Goal: Information Seeking & Learning: Learn about a topic

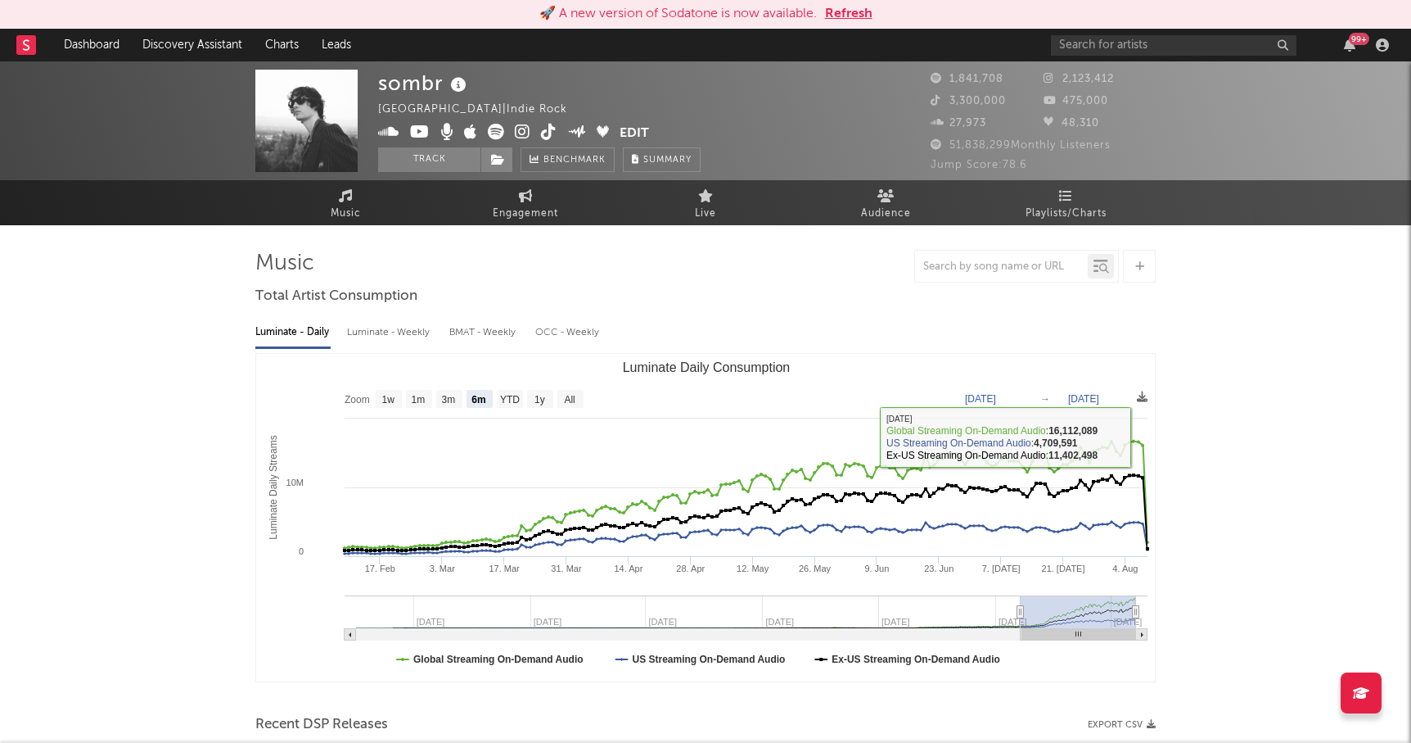
select select "6m"
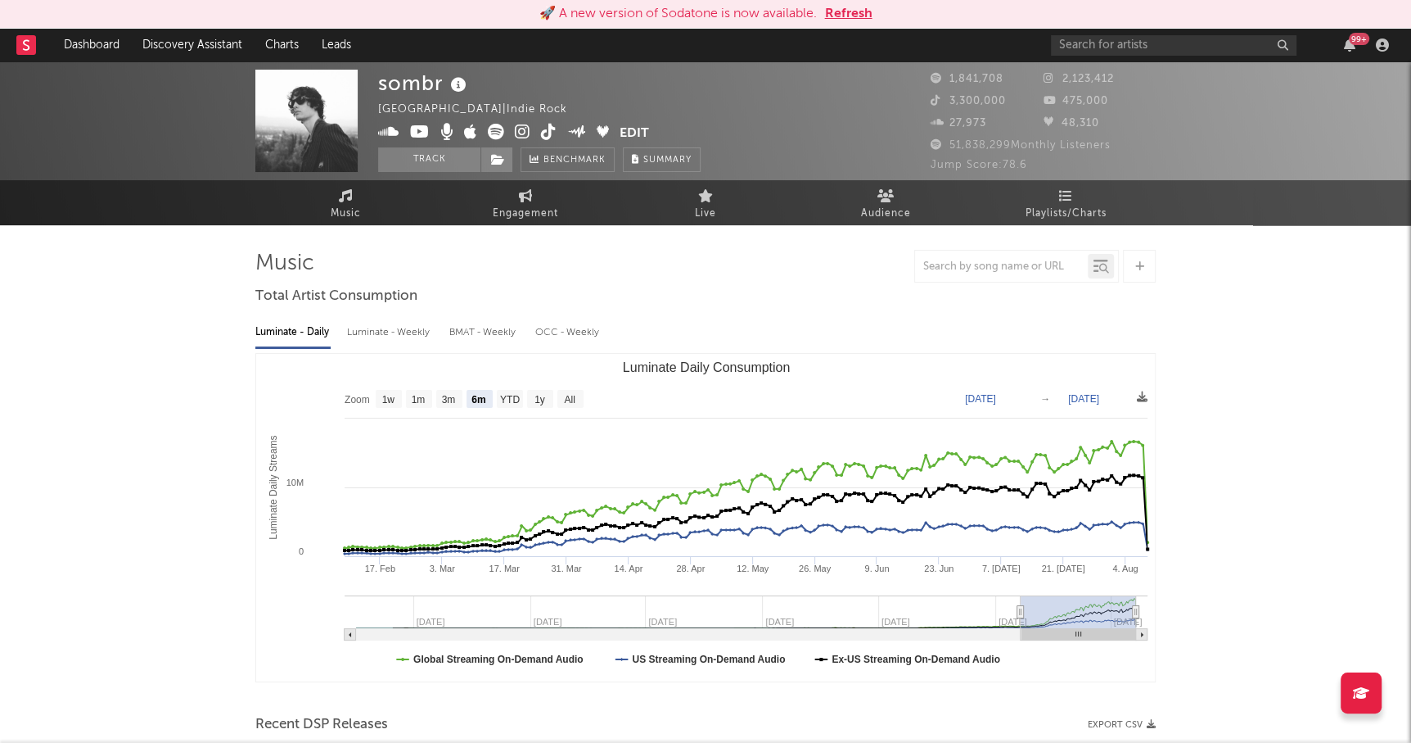
click at [1235, 32] on div "99 +" at bounding box center [1223, 45] width 344 height 33
click at [1196, 43] on input "text" at bounding box center [1174, 45] width 246 height 20
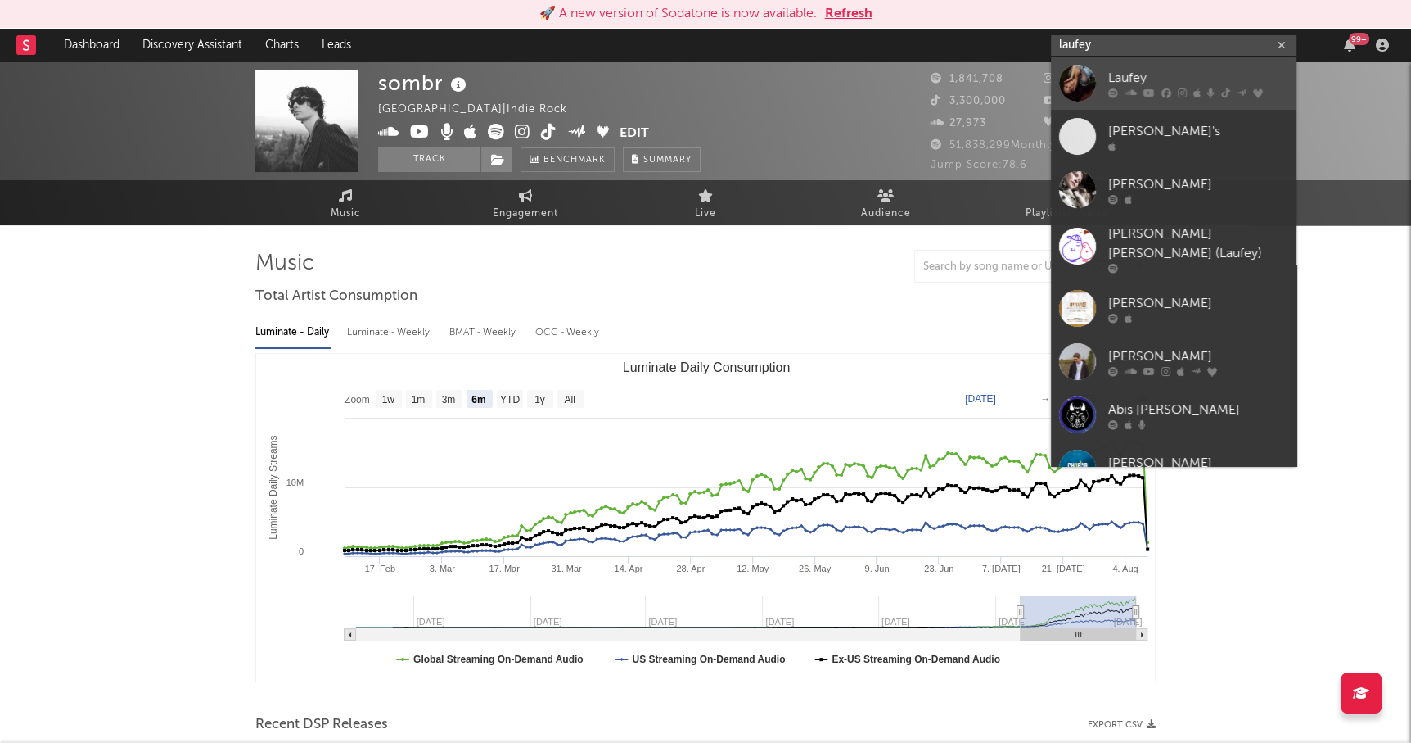
type input "laufey"
click at [1153, 66] on link "Laufey" at bounding box center [1174, 82] width 246 height 53
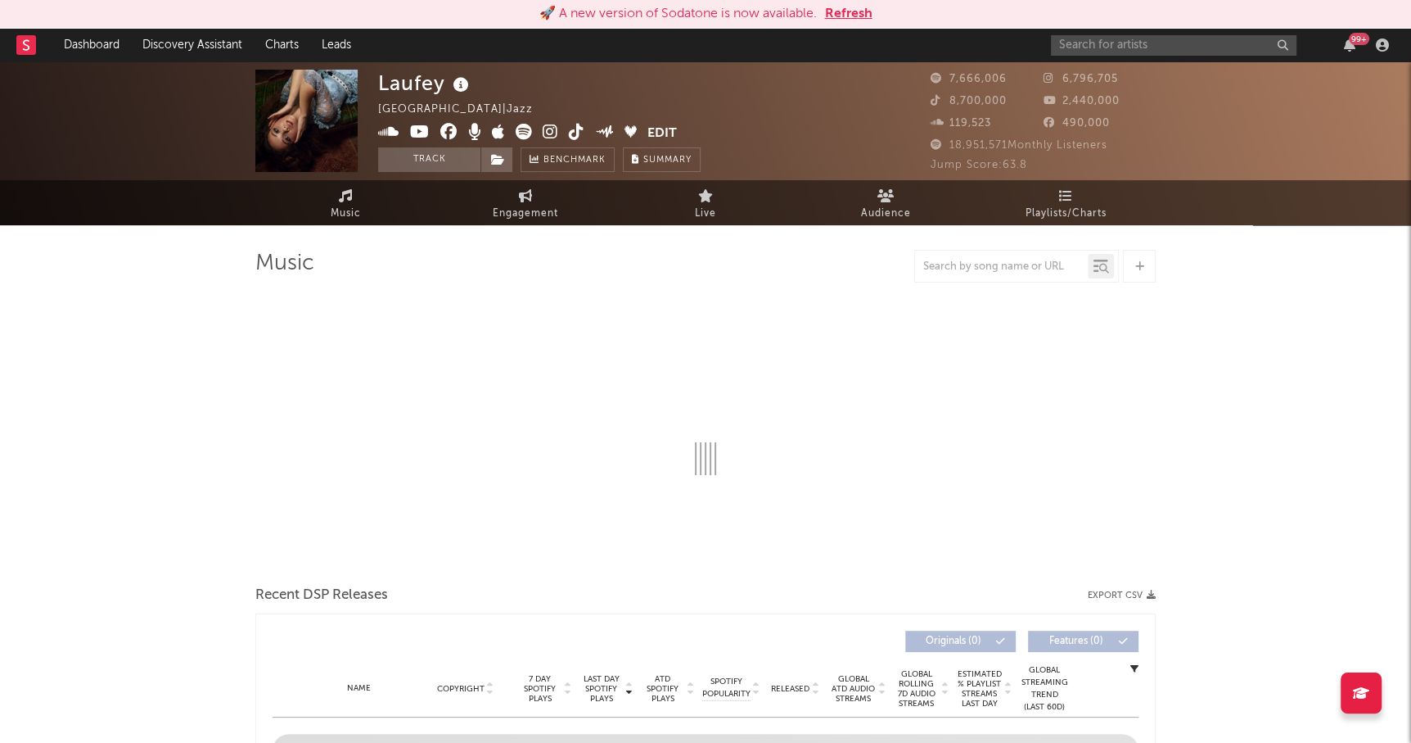
select select "6m"
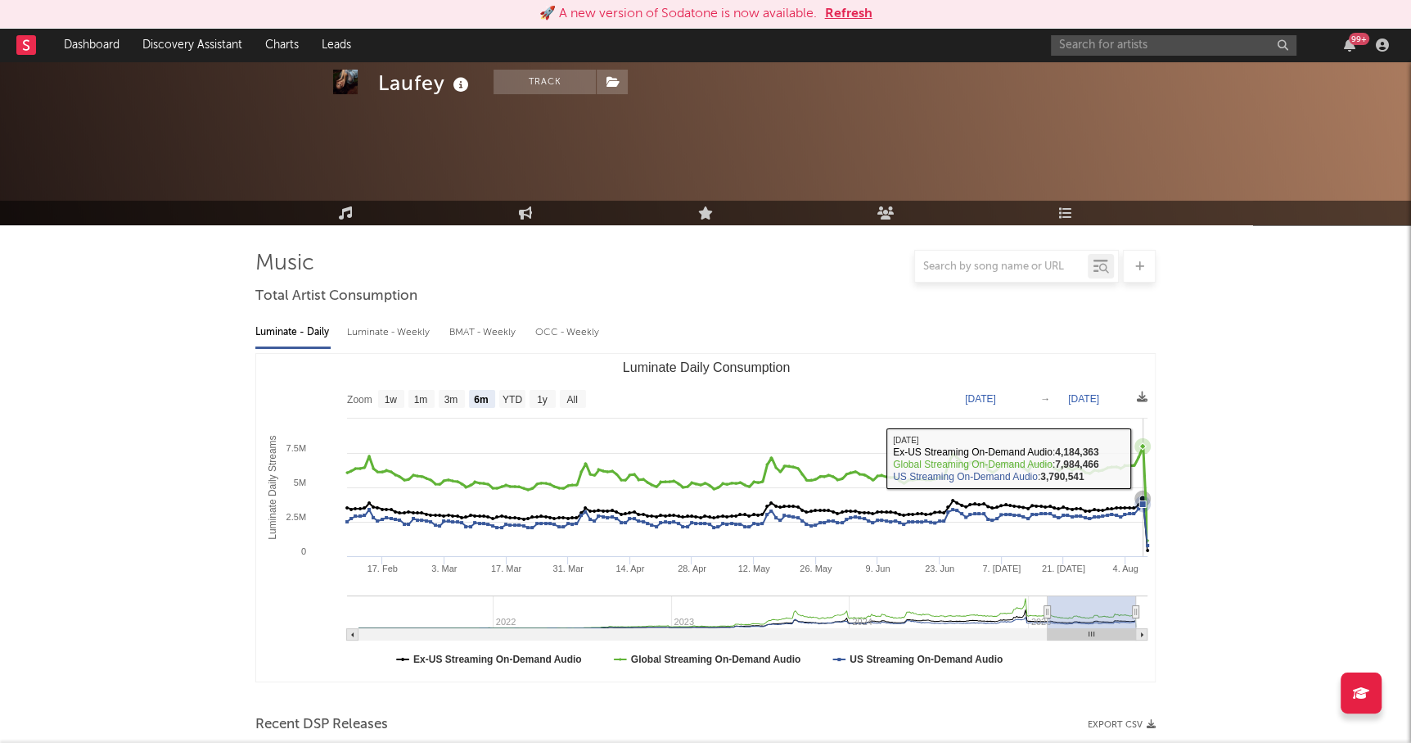
scroll to position [481, 0]
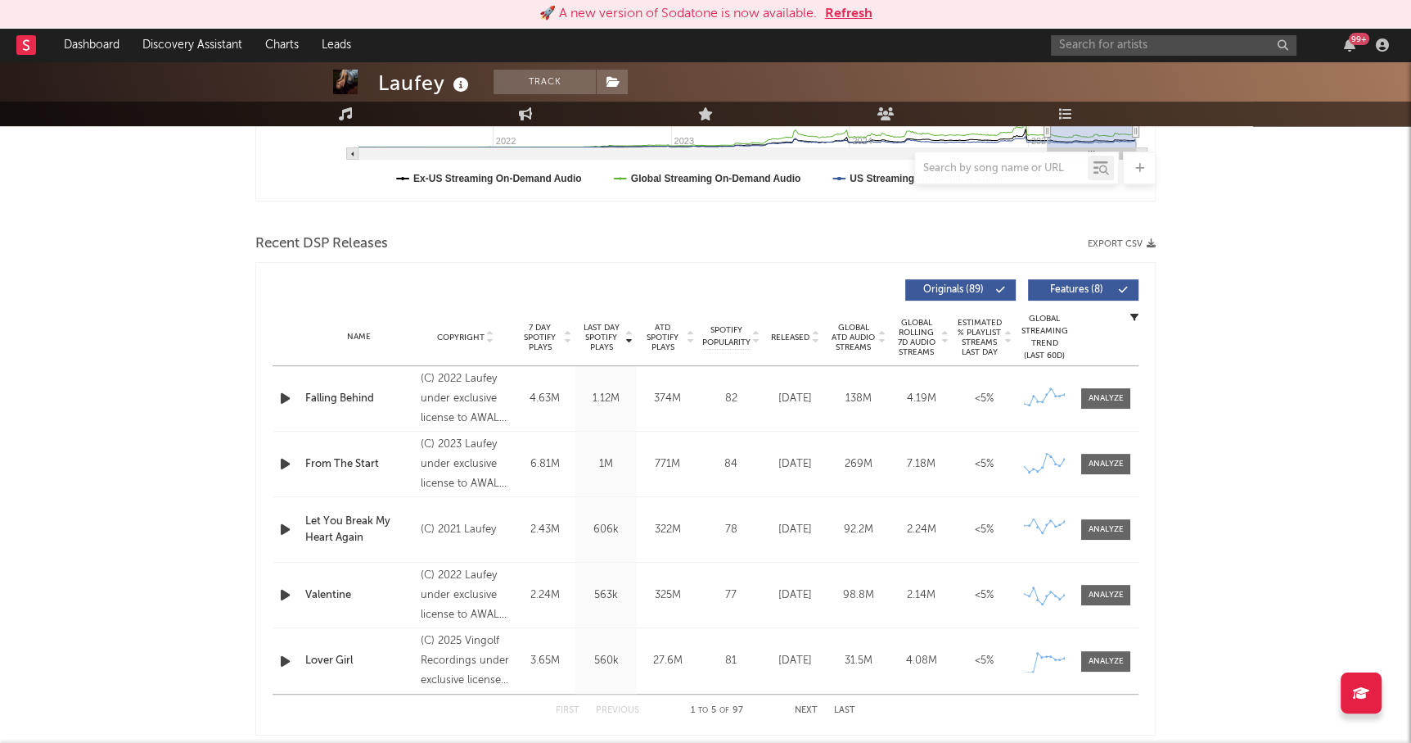
click at [784, 339] on span "Released" at bounding box center [790, 337] width 38 height 10
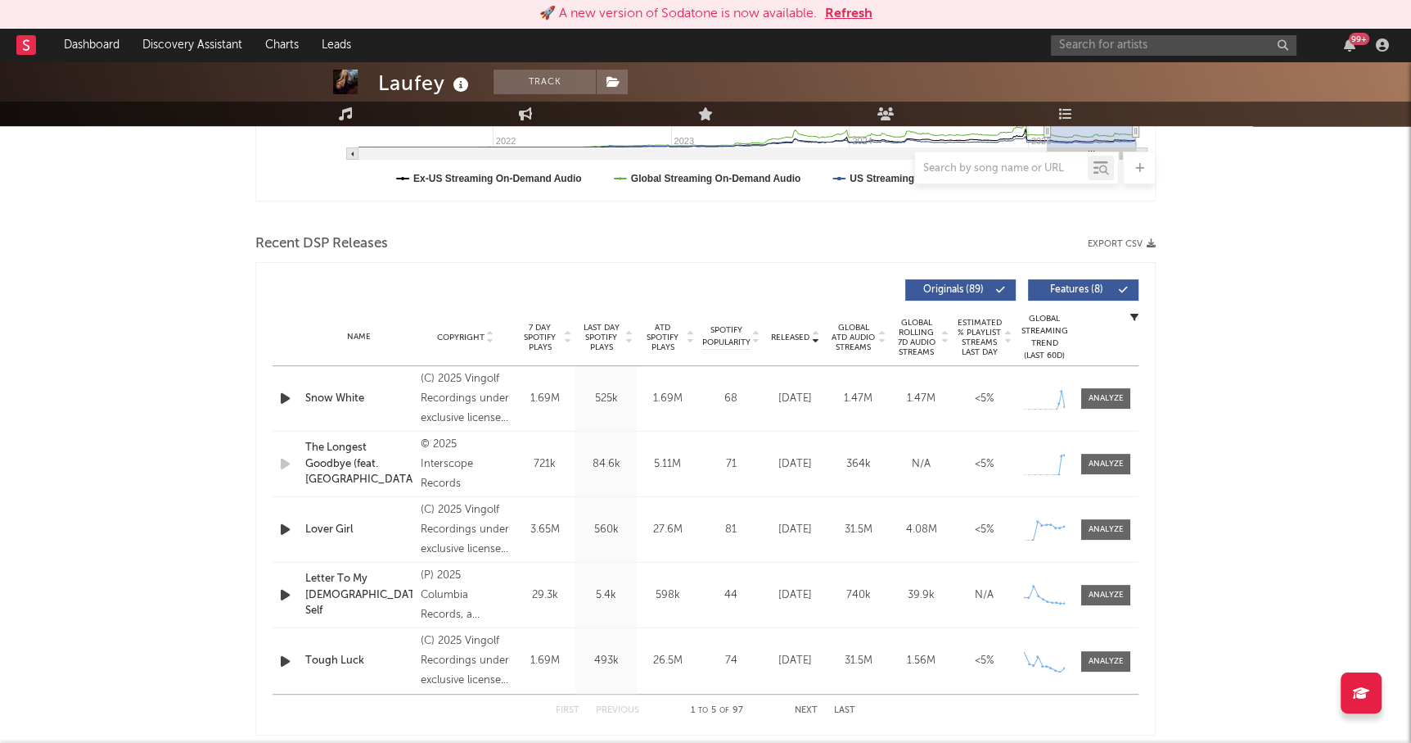
scroll to position [0, 0]
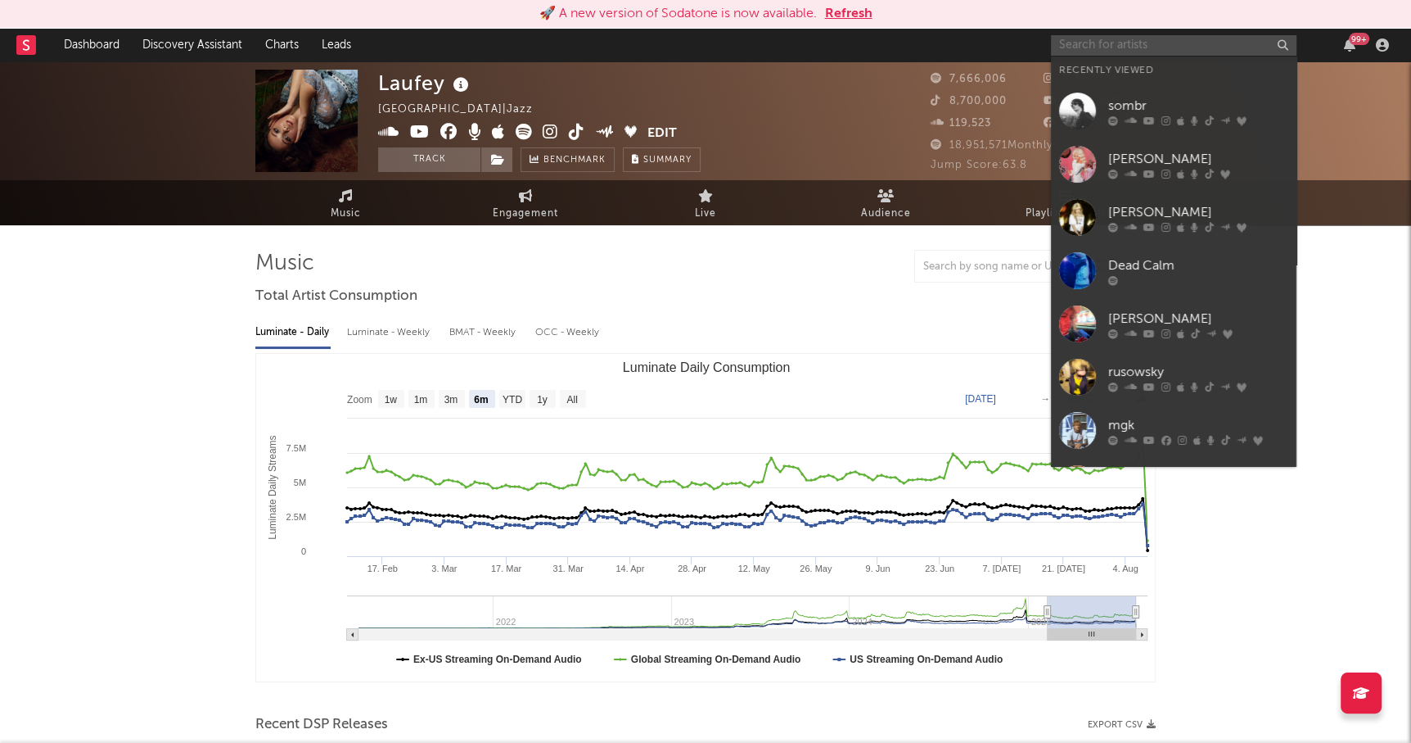
click at [1091, 47] on input "text" at bounding box center [1174, 45] width 246 height 20
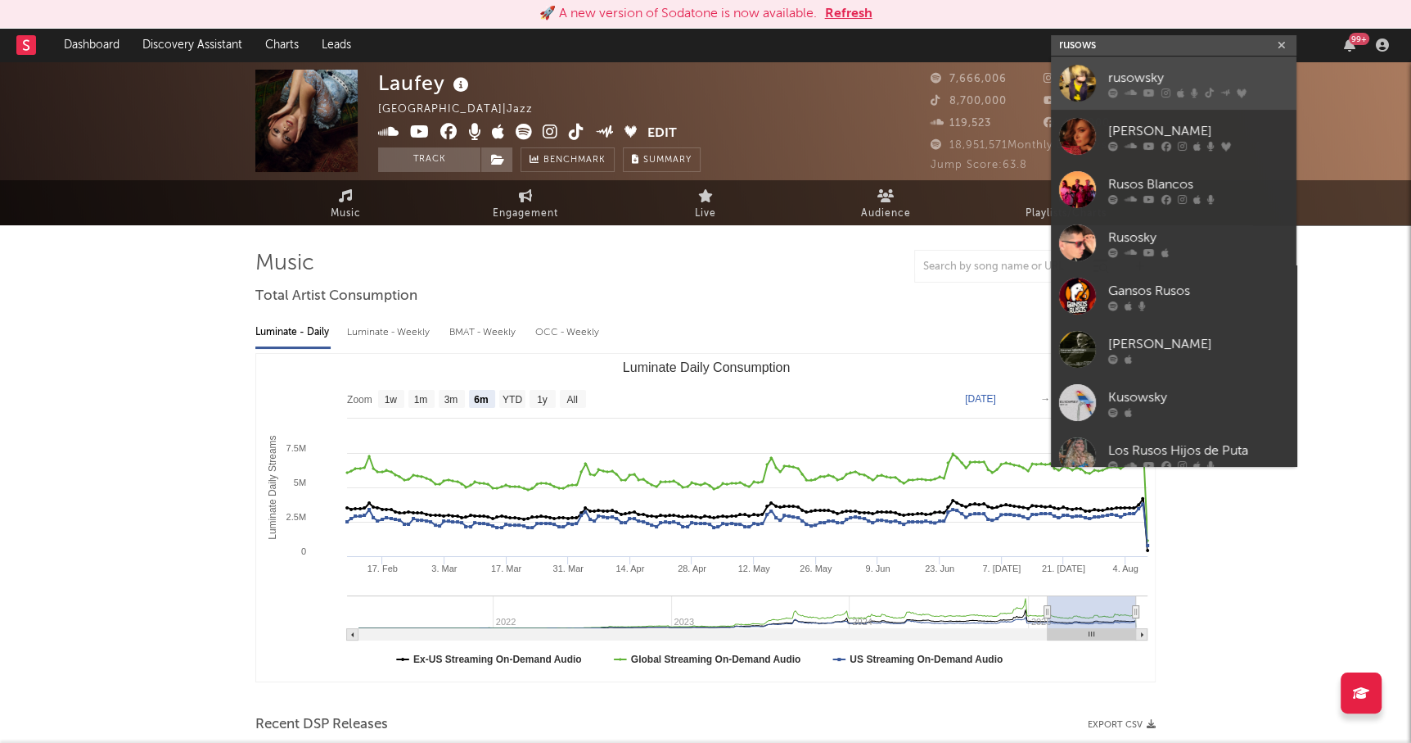
type input "rusows"
click at [1156, 70] on div "rusowsky" at bounding box center [1199, 78] width 180 height 20
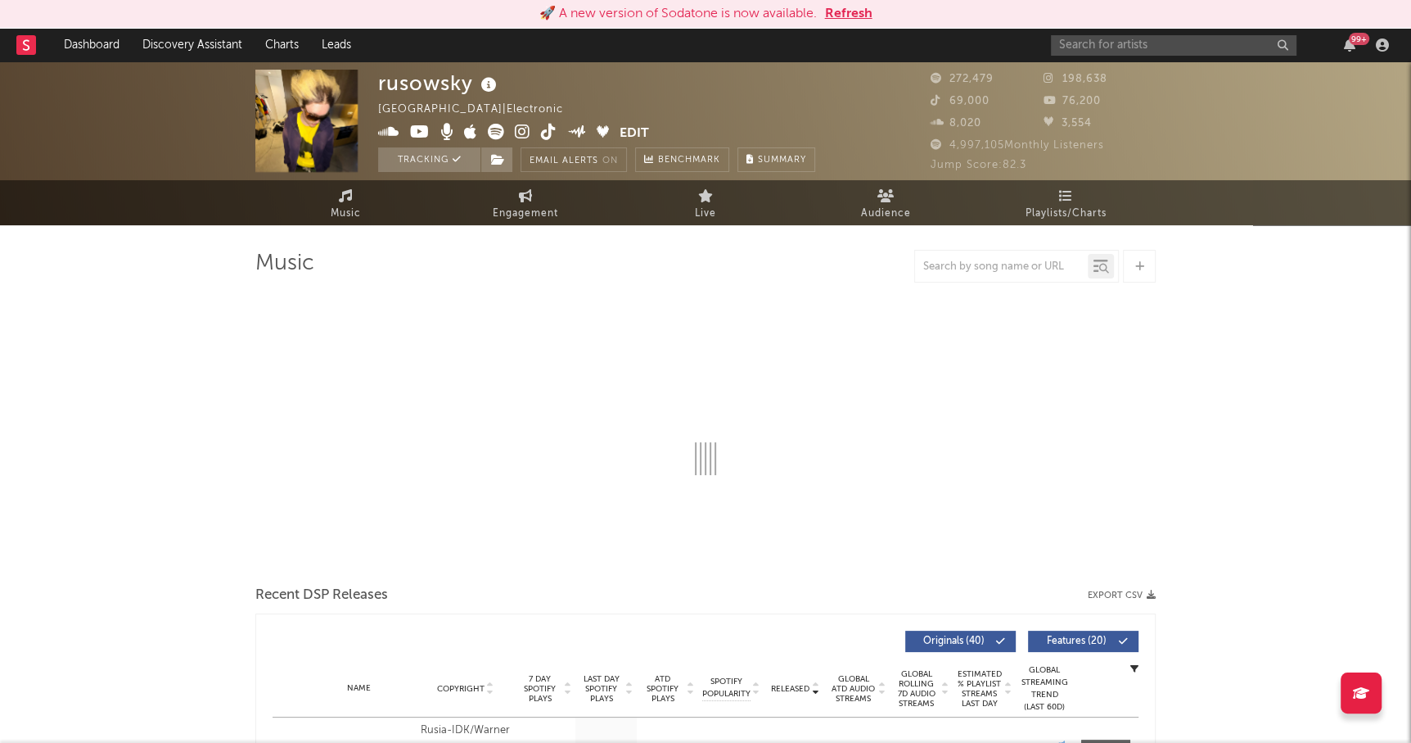
select select "6m"
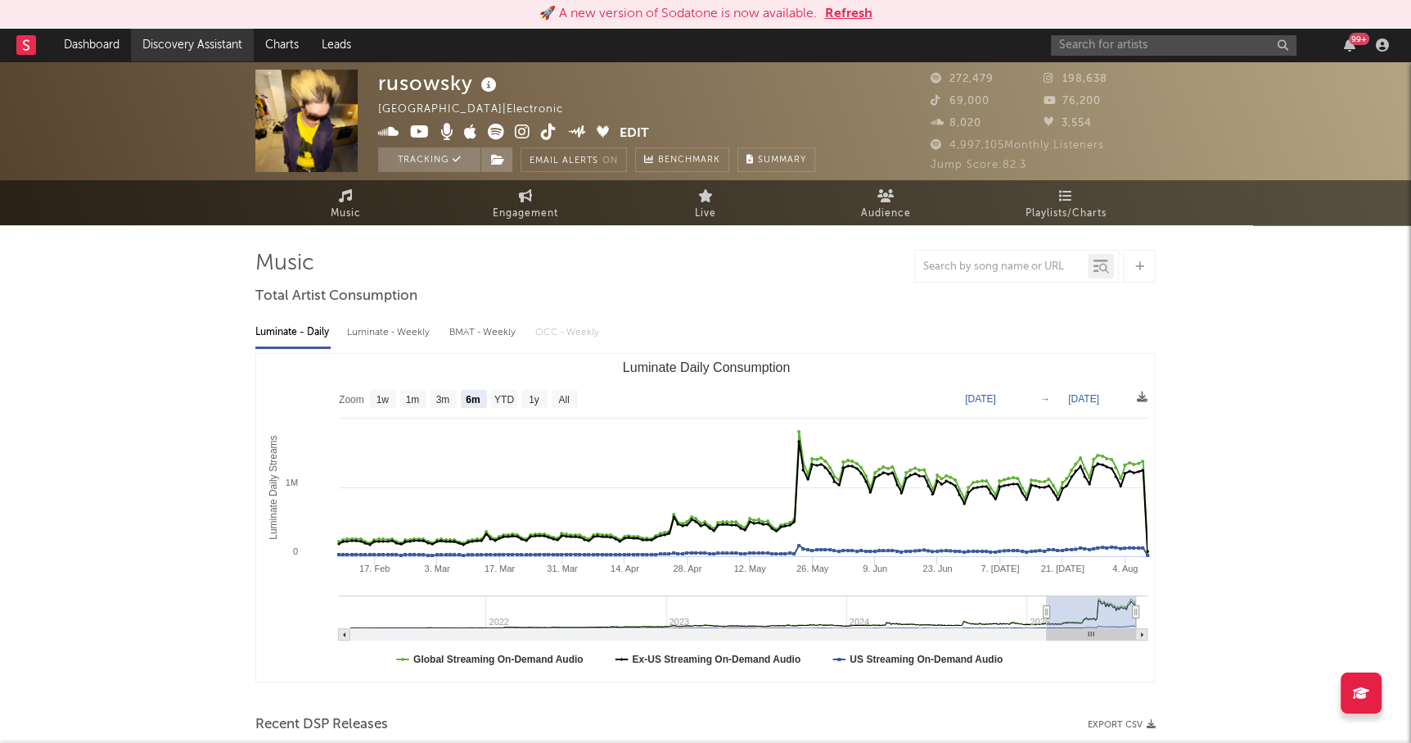
click at [151, 38] on link "Discovery Assistant" at bounding box center [192, 45] width 123 height 33
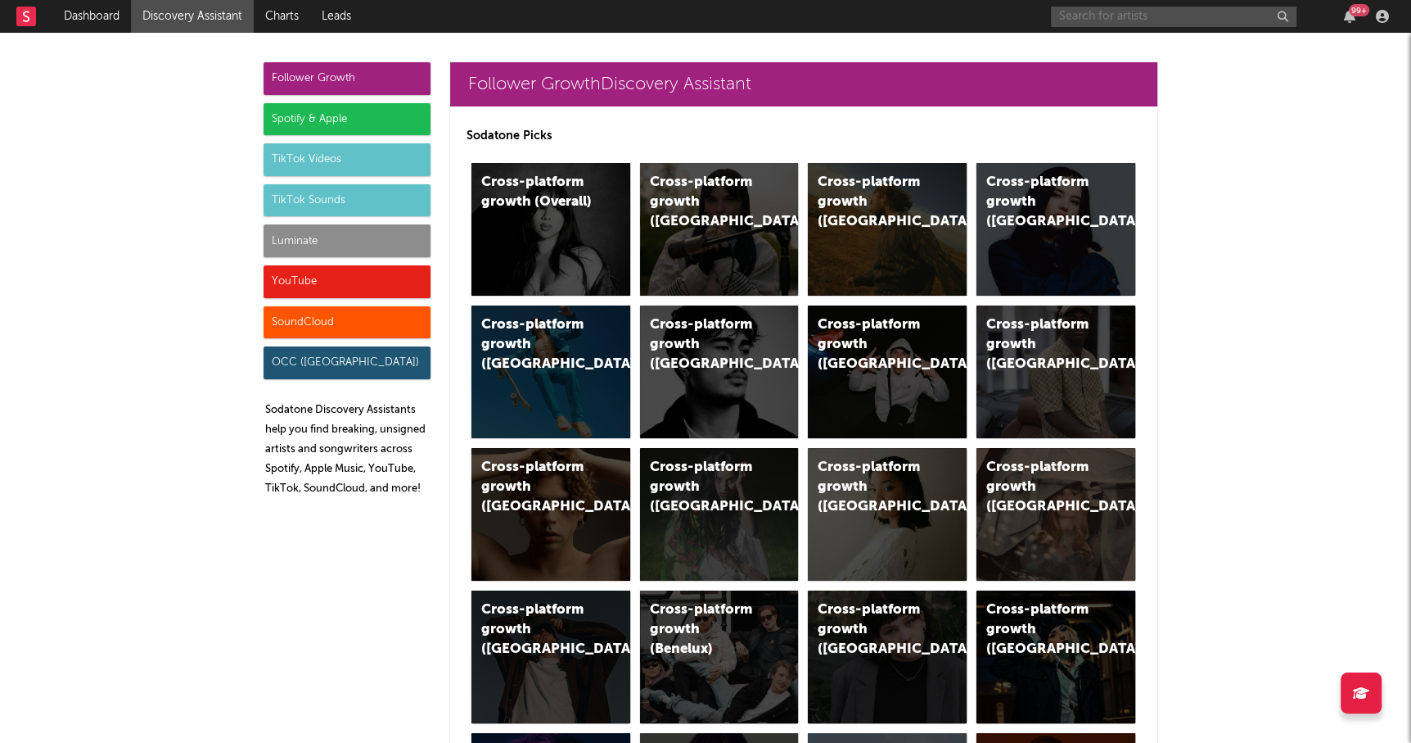
click at [1102, 24] on input "text" at bounding box center [1174, 17] width 246 height 20
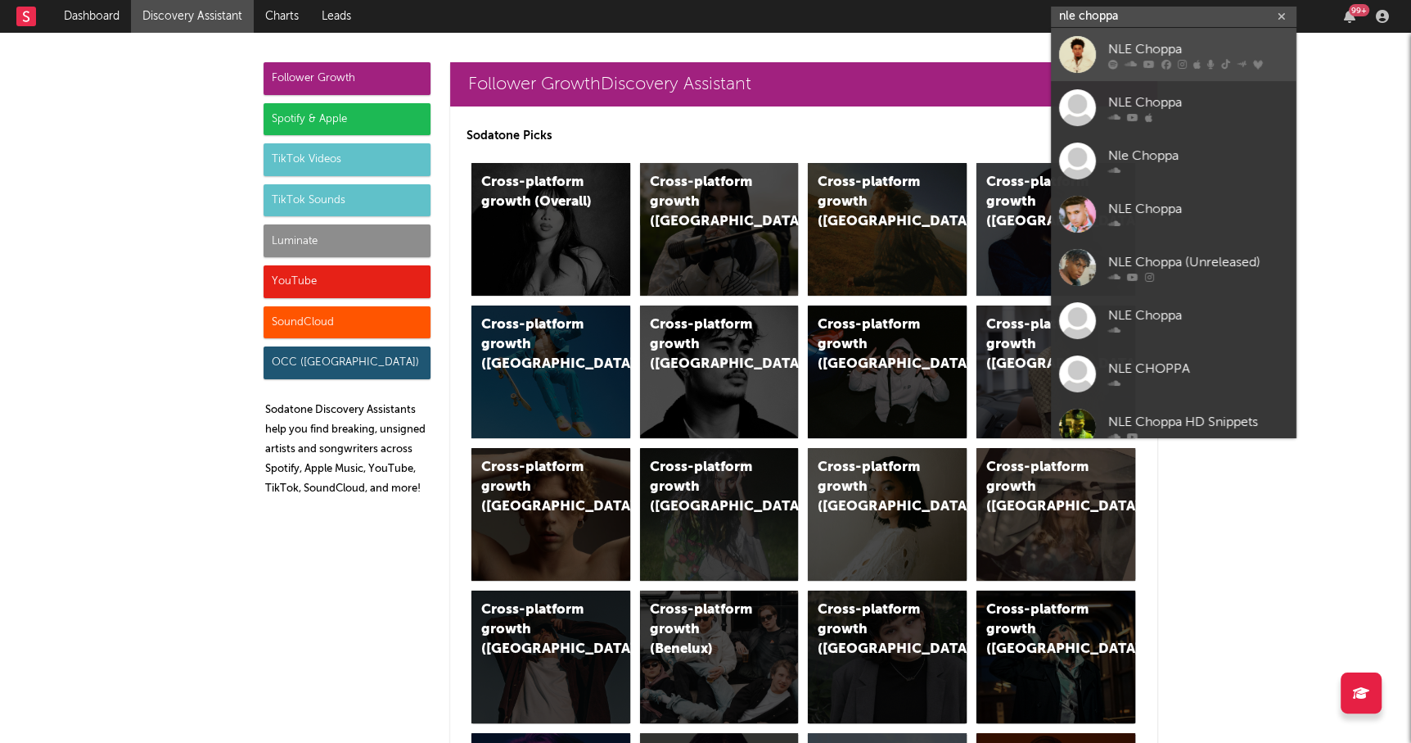
type input "nle choppa"
click at [1193, 47] on div "NLE Choppa" at bounding box center [1199, 49] width 180 height 20
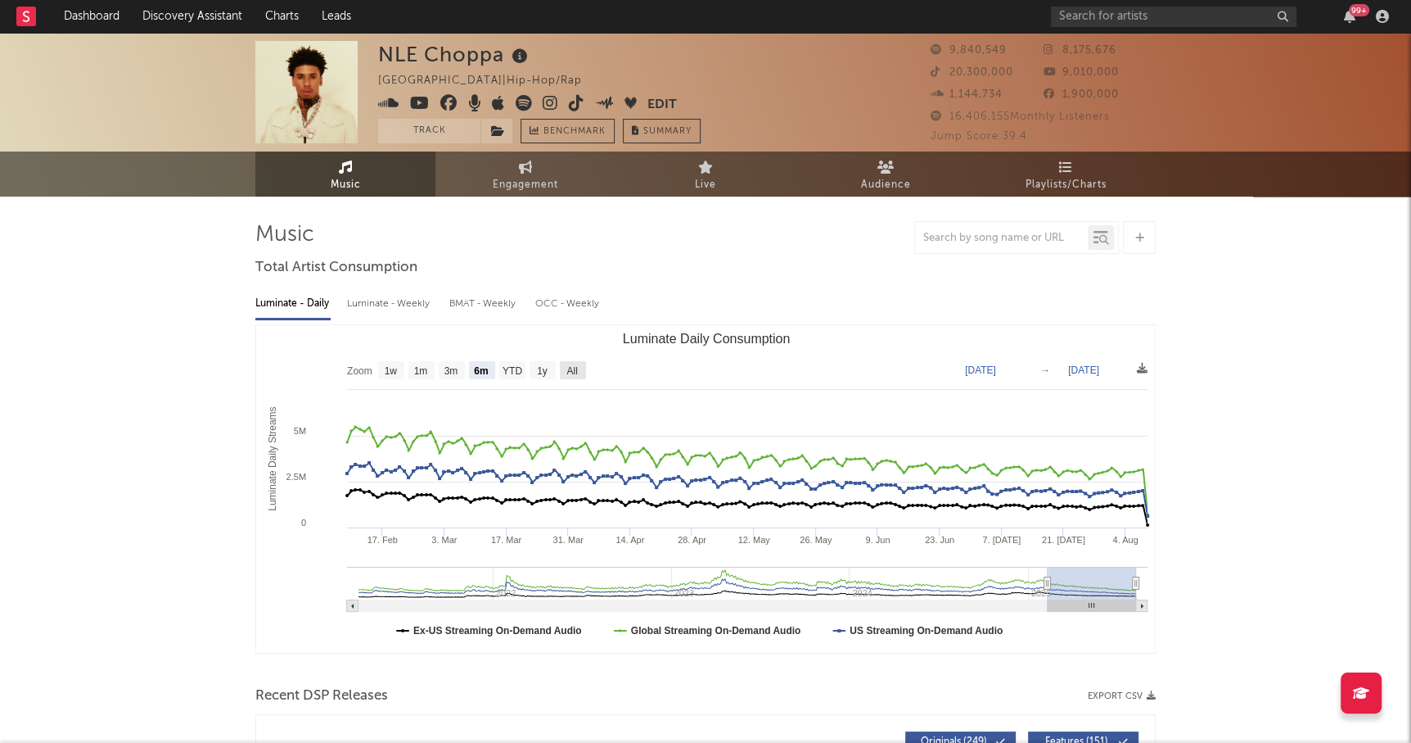
click at [574, 368] on text "All" at bounding box center [572, 370] width 11 height 11
select select "All"
type input "[DATE]"
